Goal: Find contact information: Find contact information

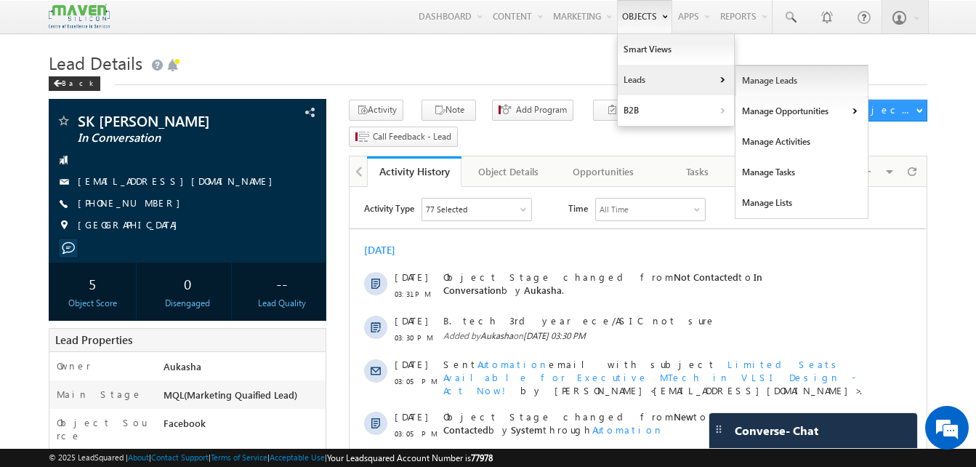
click at [754, 73] on link "Manage Leads" at bounding box center [802, 80] width 133 height 31
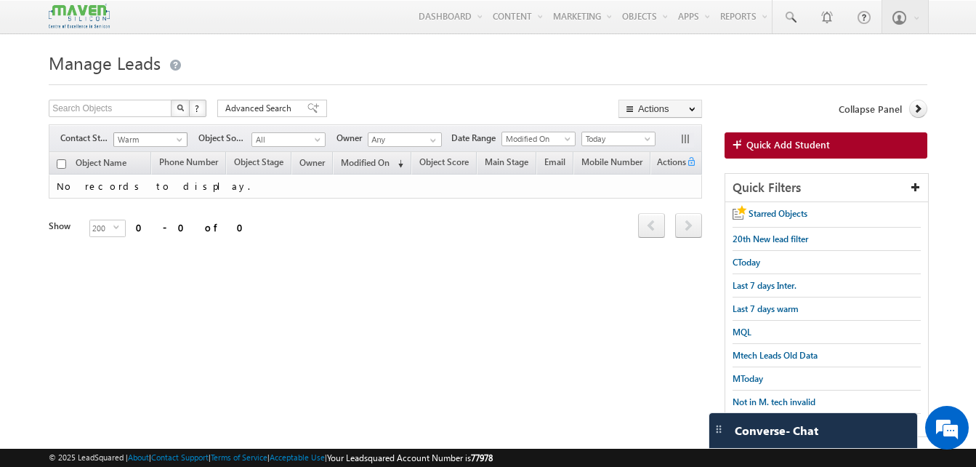
click at [182, 142] on span at bounding box center [181, 143] width 12 height 12
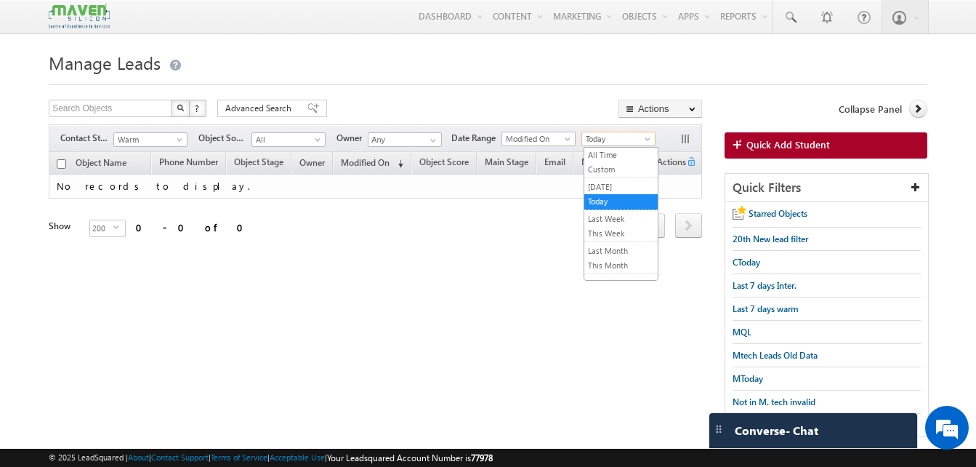
click at [600, 138] on span "Today" at bounding box center [616, 138] width 69 height 13
click at [606, 154] on link "All Time" at bounding box center [620, 154] width 73 height 13
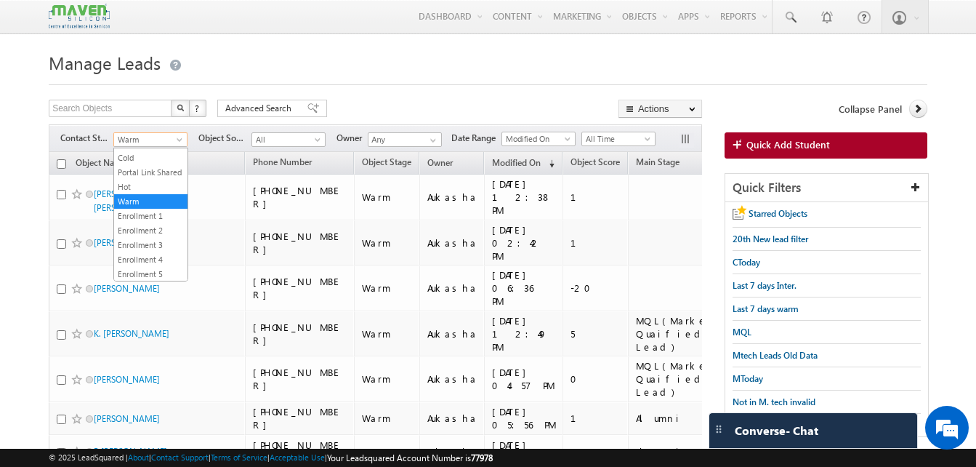
click at [145, 140] on span "Warm" at bounding box center [148, 139] width 69 height 13
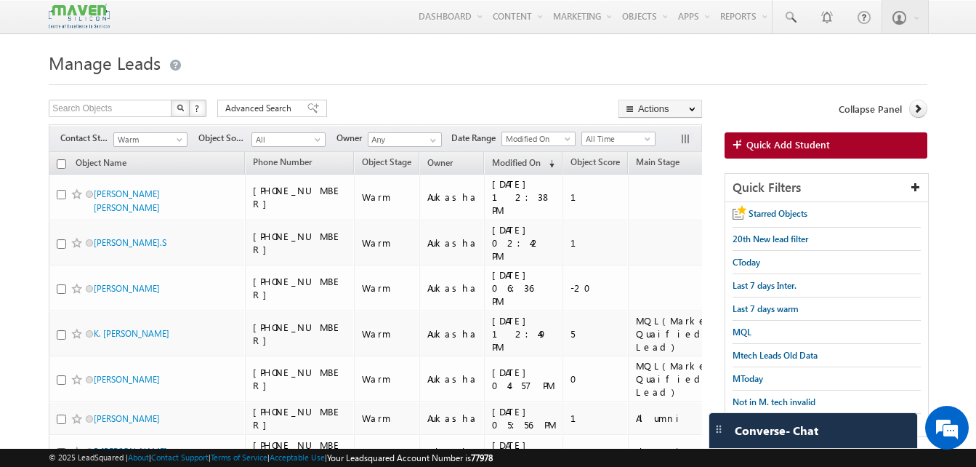
click at [0, 304] on html "Menu Aukasha lsq5@ maven -sili con.c om" at bounding box center [488, 315] width 976 height 630
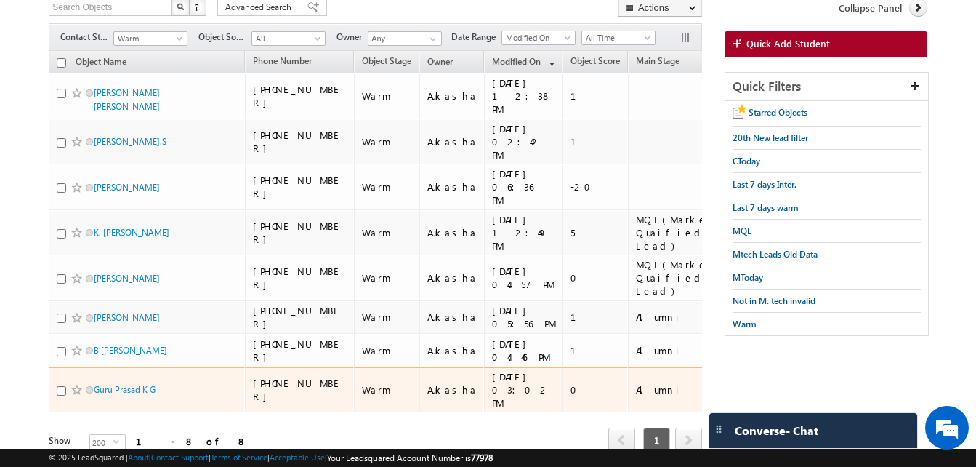
scroll to position [0, 0]
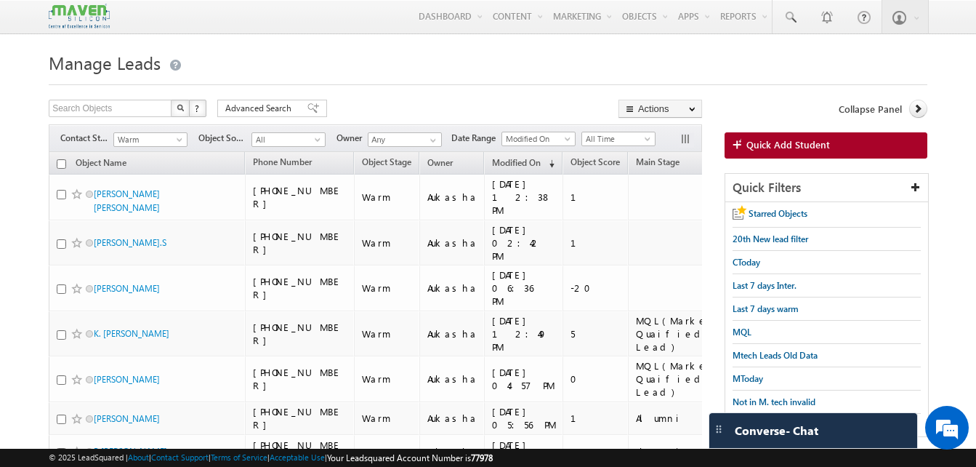
click at [158, 131] on div "Filters Contact Stage All New Lead Interested In Conversation Others Prospect F…" at bounding box center [375, 138] width 653 height 28
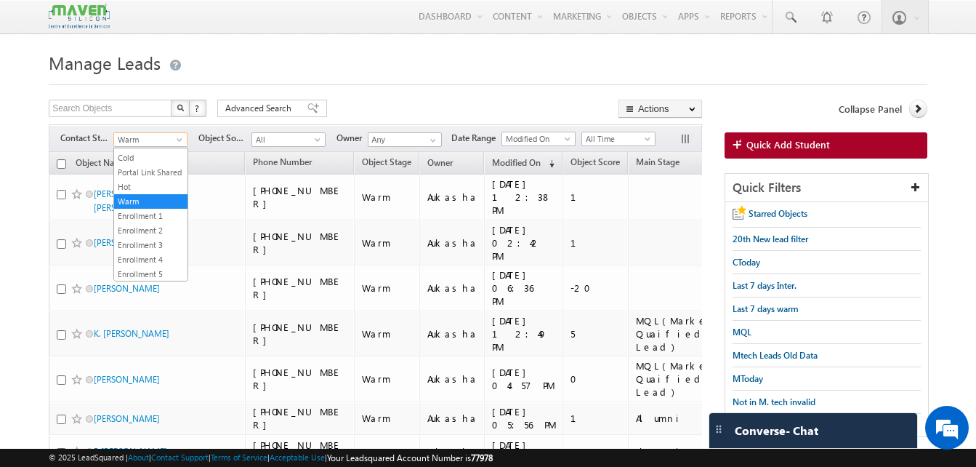
click at [163, 145] on span "Warm" at bounding box center [148, 139] width 69 height 13
click at [165, 236] on link "Not Contacted" at bounding box center [150, 229] width 73 height 13
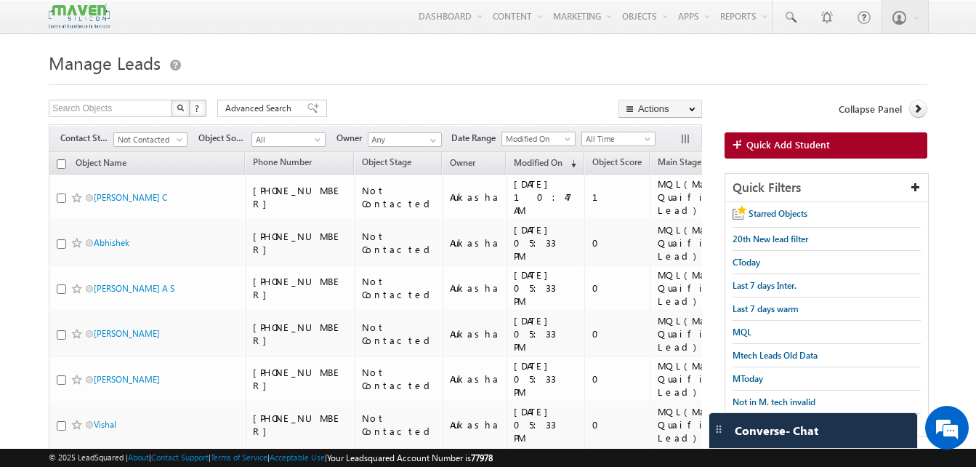
scroll to position [0, 328]
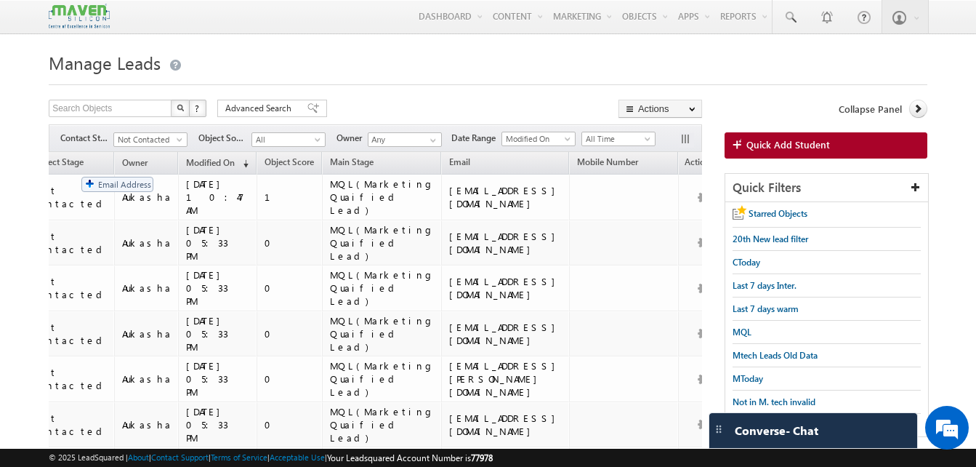
drag, startPoint x: 486, startPoint y: 164, endPoint x: 68, endPoint y: 169, distance: 418.0
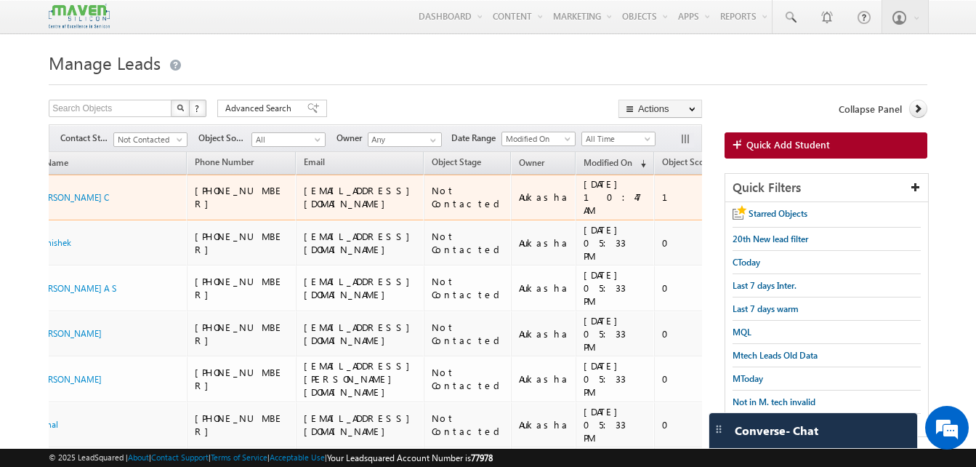
scroll to position [0, 0]
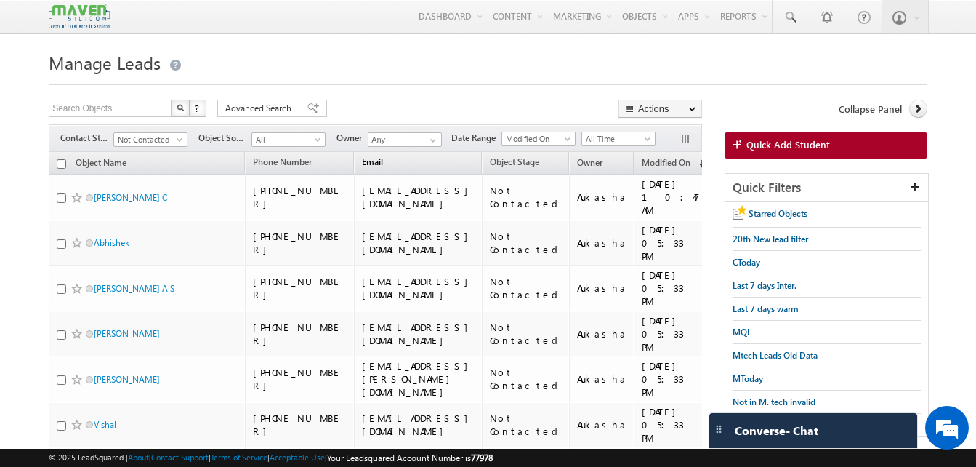
click at [385, 164] on link "Email" at bounding box center [373, 163] width 36 height 19
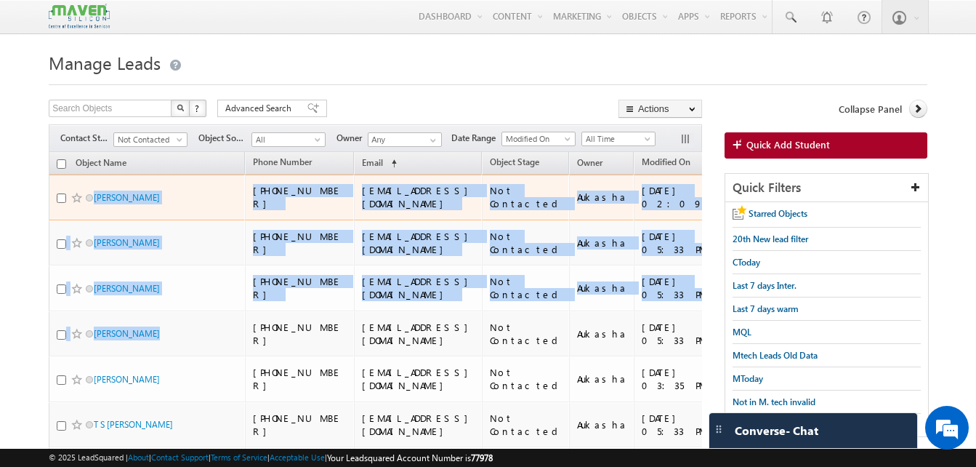
drag, startPoint x: 94, startPoint y: 179, endPoint x: 233, endPoint y: 306, distance: 188.3
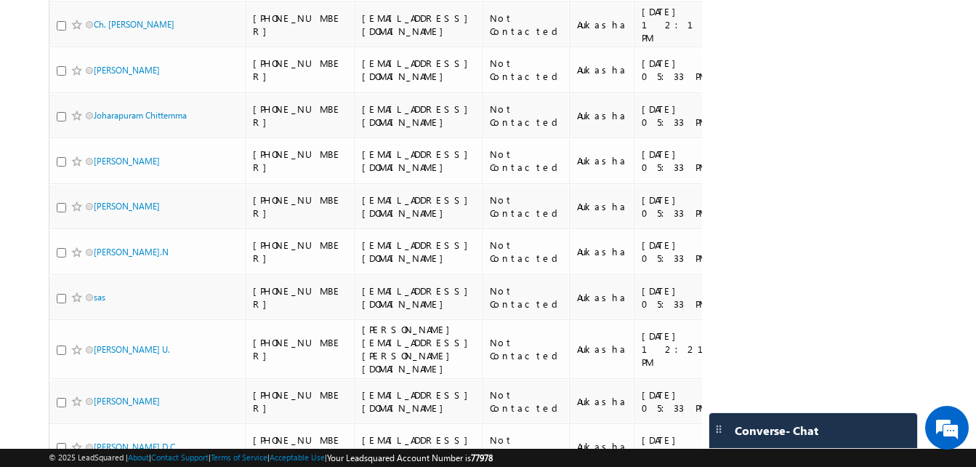
scroll to position [6474, 0]
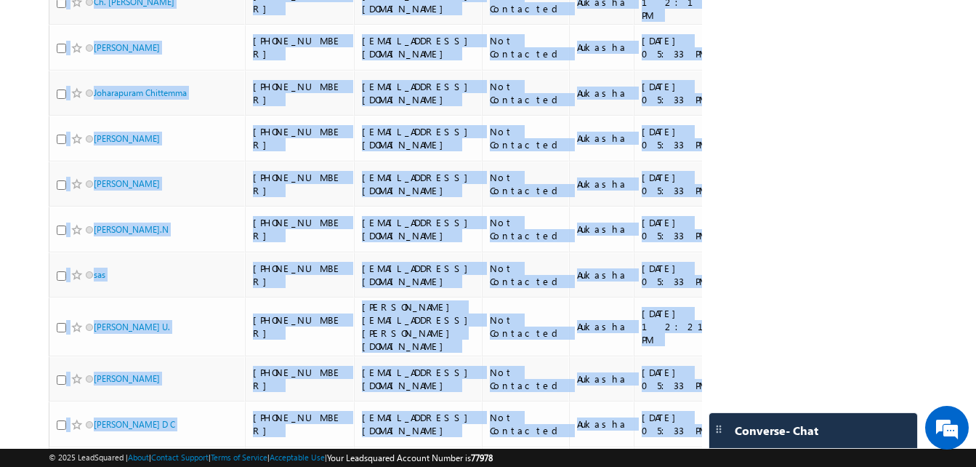
copy tbody "Kavya Anju +91-8438339471 06kavyaravi@gmail.com Not Contacted Aukasha 21/08/202…"
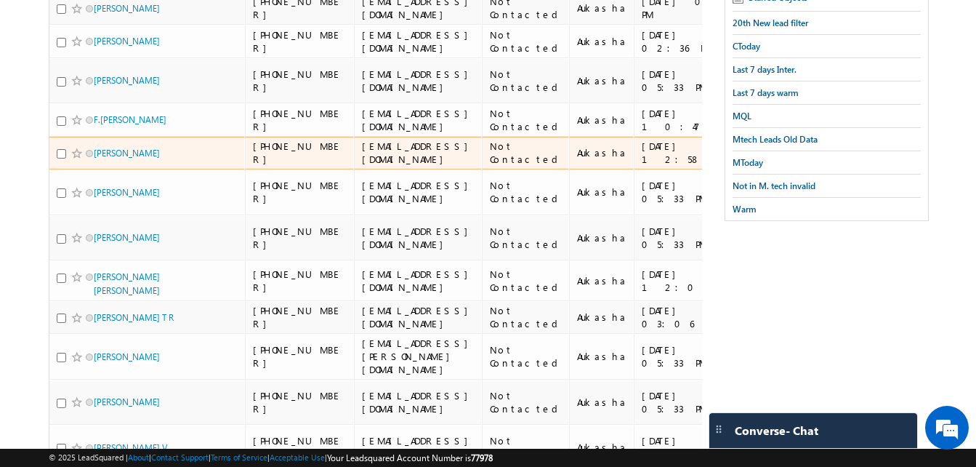
scroll to position [0, 0]
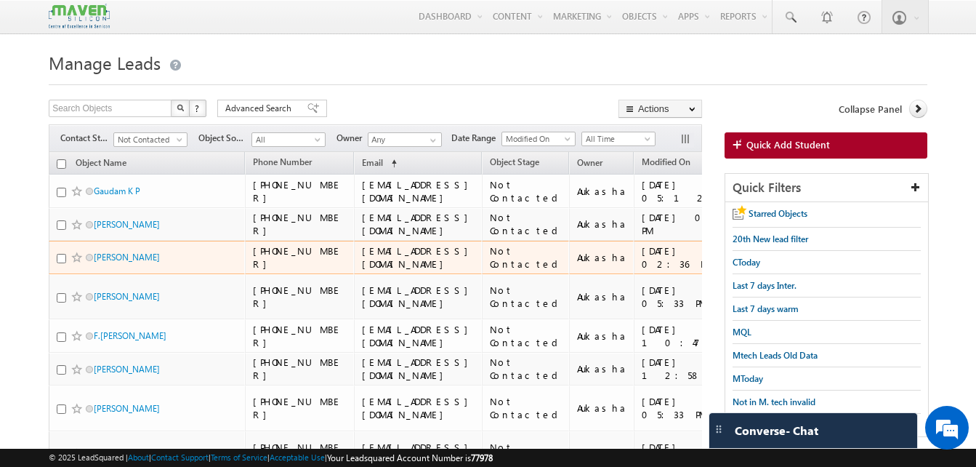
drag, startPoint x: 95, startPoint y: 183, endPoint x: 277, endPoint y: 317, distance: 225.6
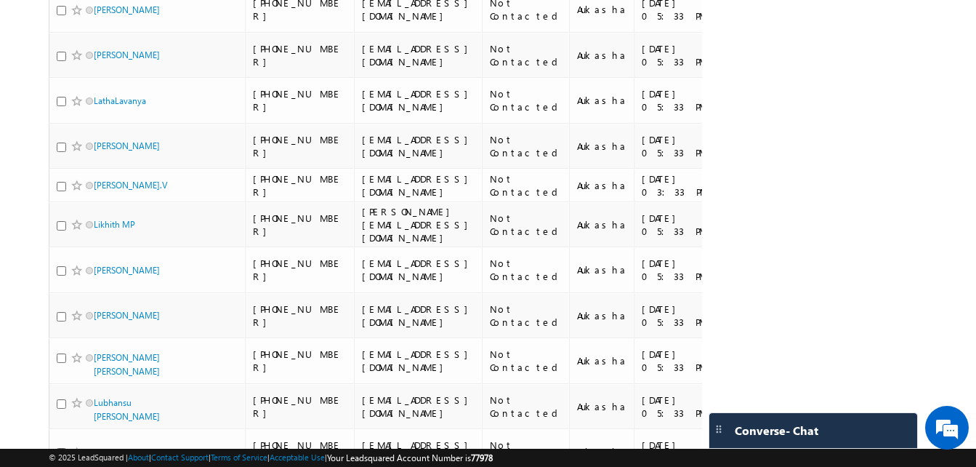
scroll to position [6503, 0]
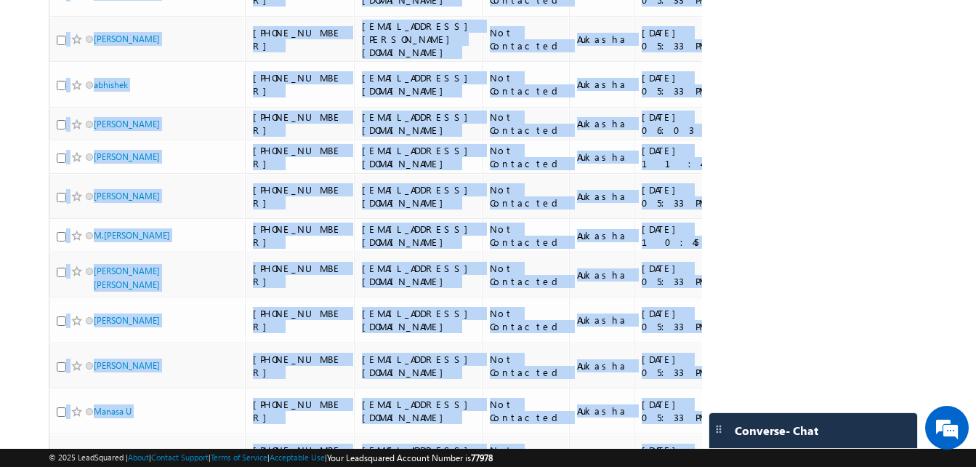
copy tbody "Gaudam K P +91-9742714572 gaudamkp@gmail.com Not Contacted Aukasha 19/08/2025 0…"
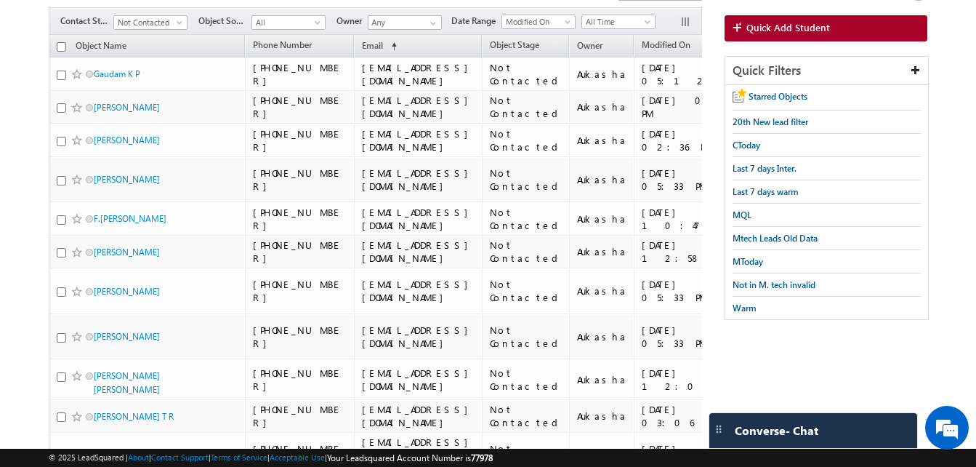
scroll to position [0, 0]
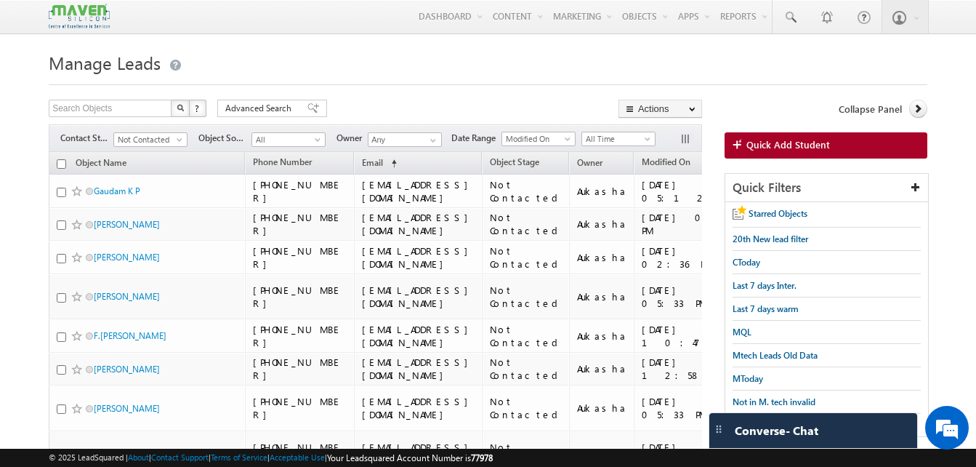
click at [375, 71] on h1 "Manage Leads" at bounding box center [488, 61] width 879 height 28
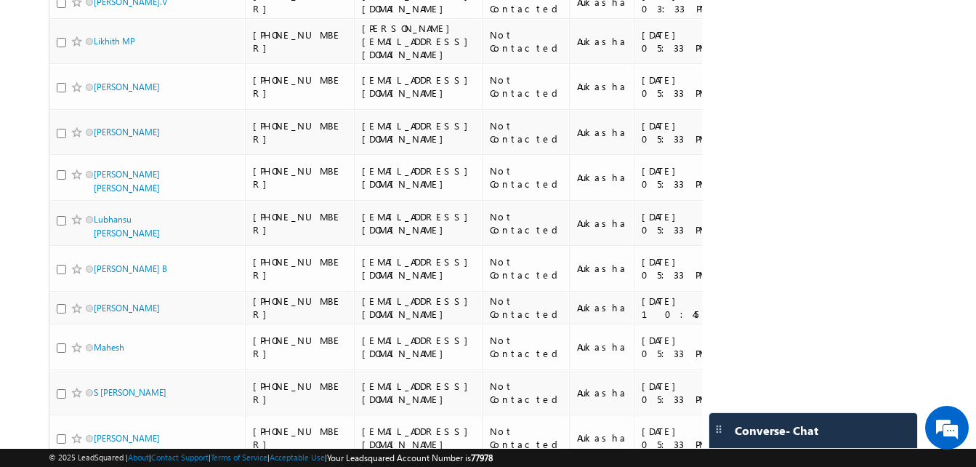
scroll to position [6503, 0]
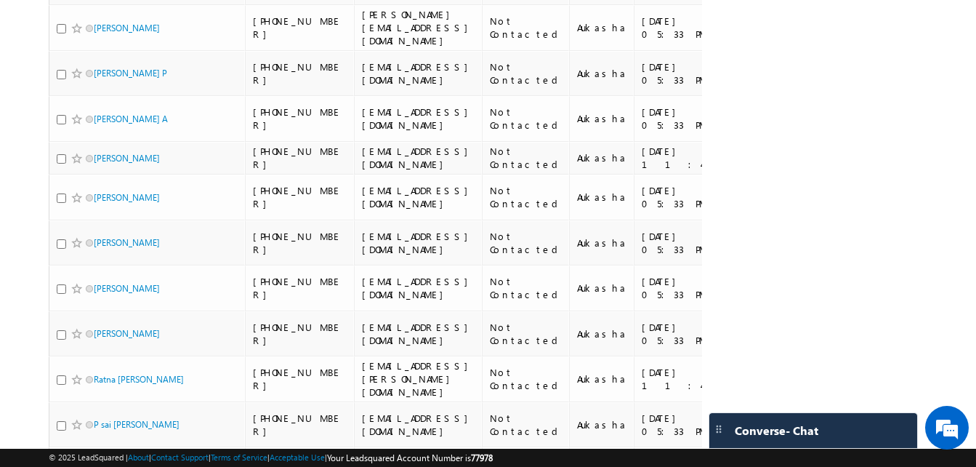
drag, startPoint x: 469, startPoint y: 337, endPoint x: 395, endPoint y: 143, distance: 207.5
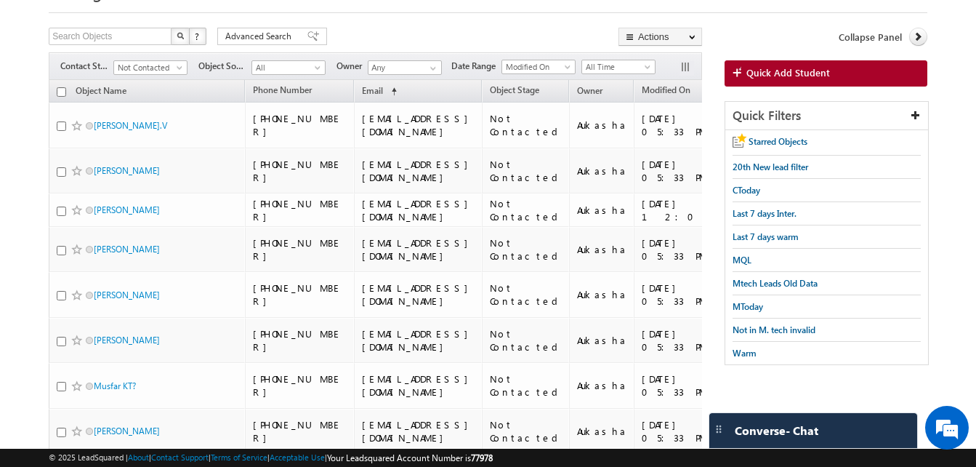
scroll to position [0, 0]
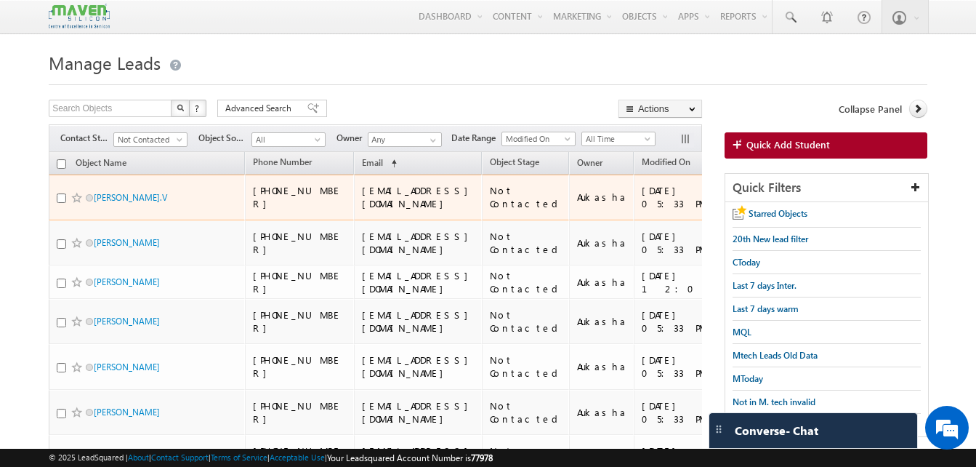
click at [355, 185] on td "msvg.147@gmail.com" at bounding box center [418, 197] width 128 height 46
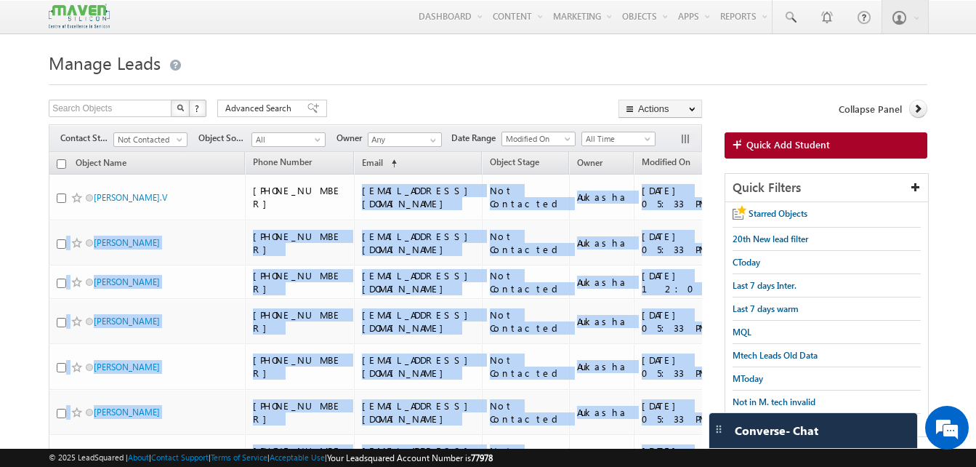
copy tbody "msvg.147@gmail.com Not Contacted Aukasha 23/09/2025 05:33 PM 0 MQL(Marketing Qu…"
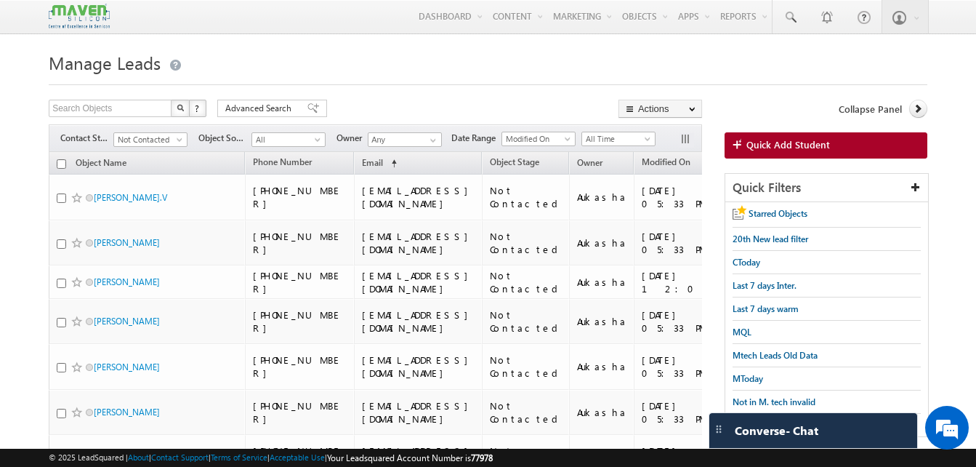
click at [891, 73] on h1 "Manage Leads" at bounding box center [488, 61] width 879 height 28
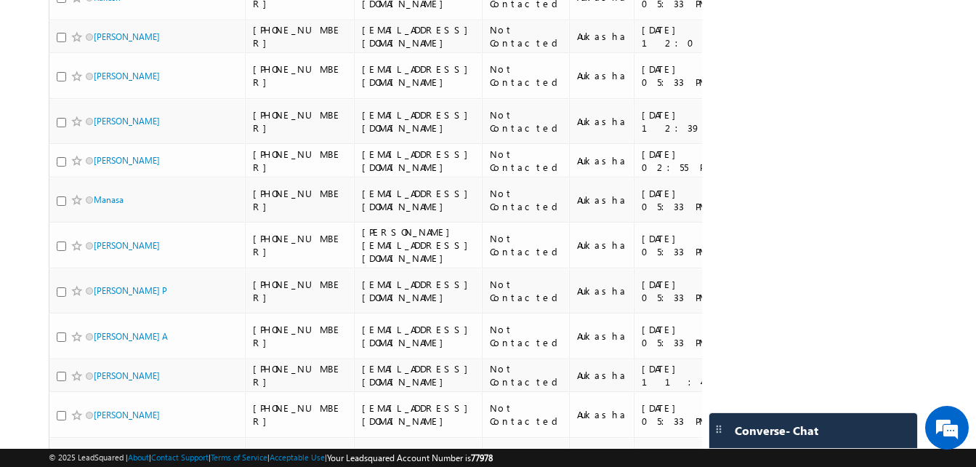
scroll to position [6521, 0]
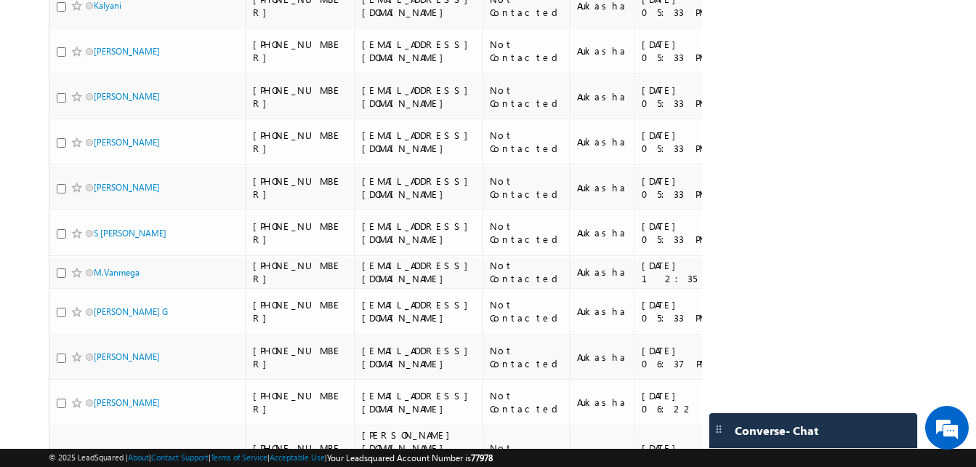
scroll to position [6486, 0]
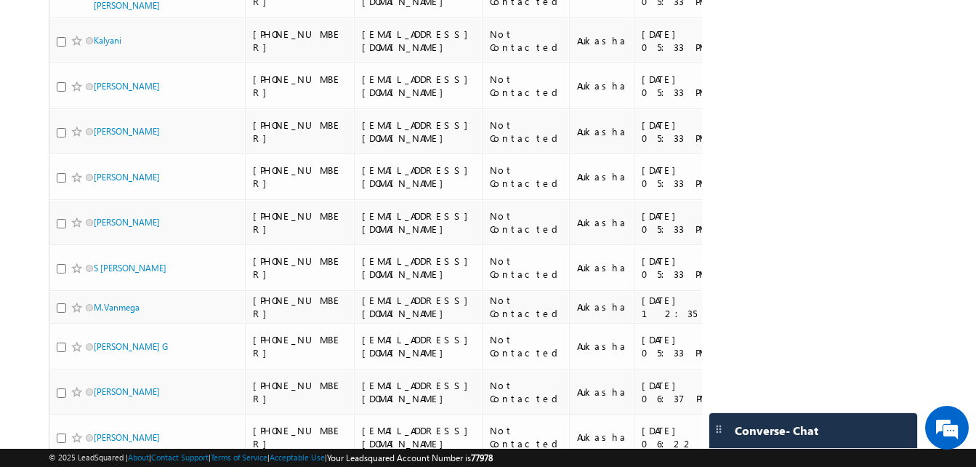
drag, startPoint x: 510, startPoint y: 327, endPoint x: 464, endPoint y: 188, distance: 146.7
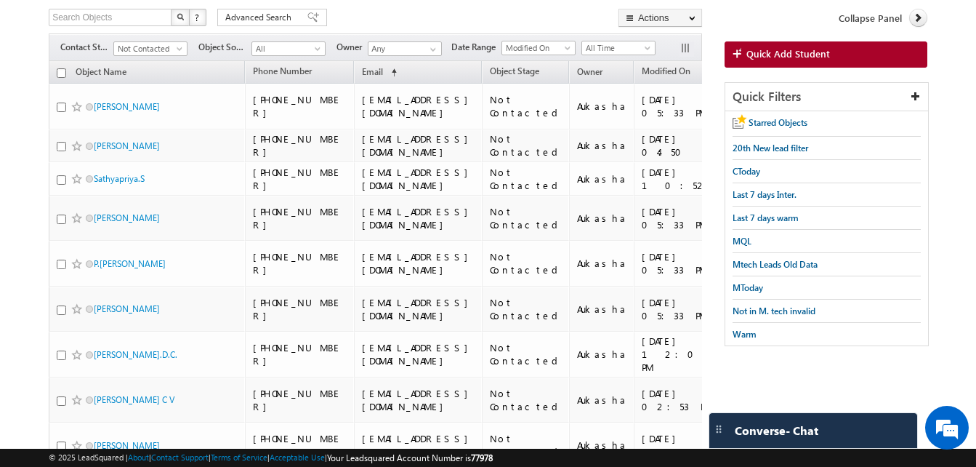
scroll to position [0, 0]
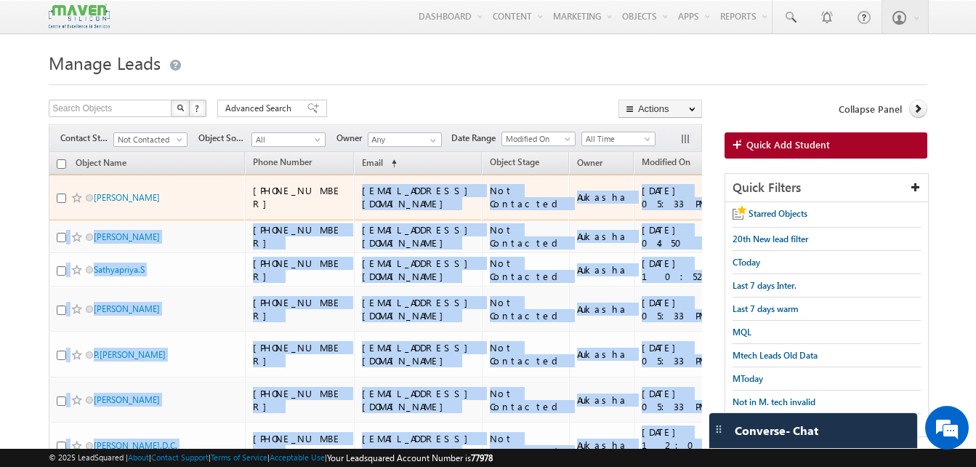
click at [361, 188] on td "satheeshshilpa05@gmail.com" at bounding box center [418, 197] width 128 height 46
copy tbody "satheeshshilpa05@gmail.com Not Contacted Aukasha 23/09/2025 05:33 PM 1 MQL(Mark…"
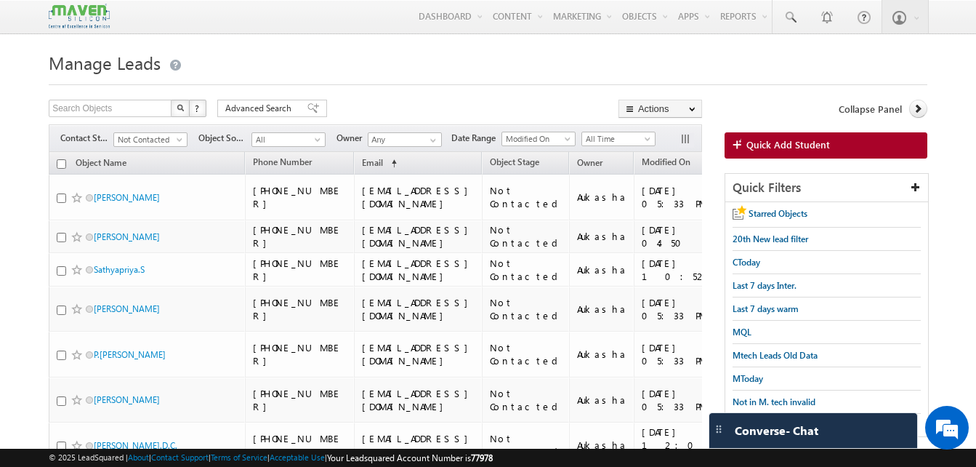
click at [478, 79] on div at bounding box center [488, 80] width 879 height 9
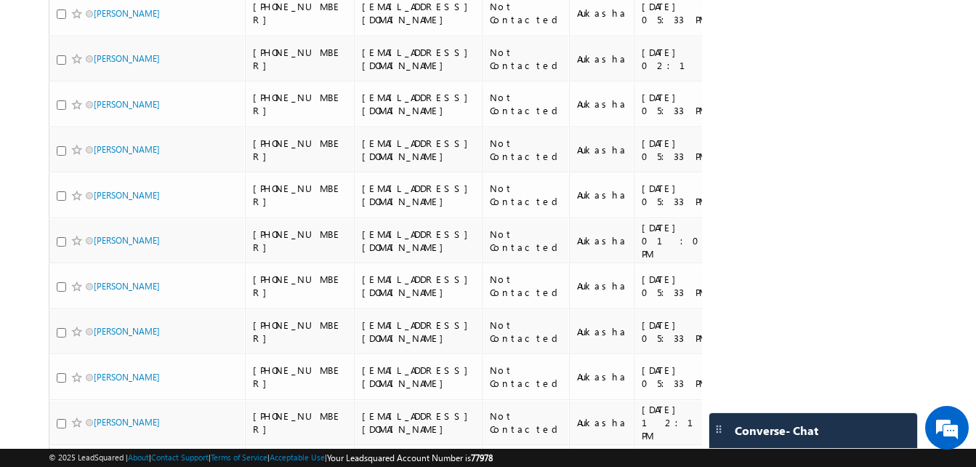
scroll to position [6486, 0]
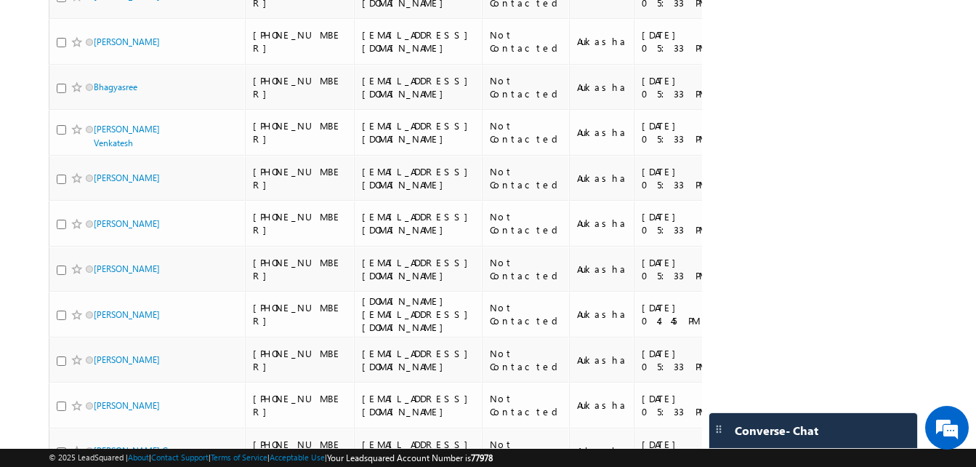
scroll to position [0, 0]
